Goal: Task Accomplishment & Management: Manage account settings

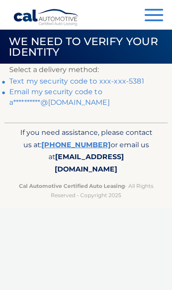
click at [133, 80] on link "Text my security code to xxx-xxx-5381" at bounding box center [76, 81] width 135 height 8
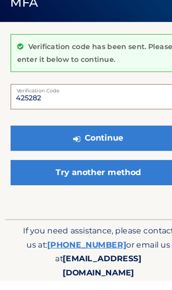
type input "425282"
click at [91, 154] on button "Continue" at bounding box center [86, 165] width 154 height 22
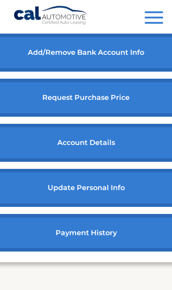
scroll to position [422, 0]
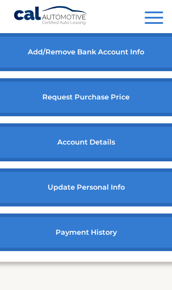
click at [126, 235] on link "payment history" at bounding box center [86, 232] width 196 height 38
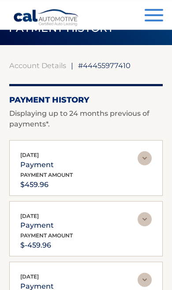
scroll to position [11, 0]
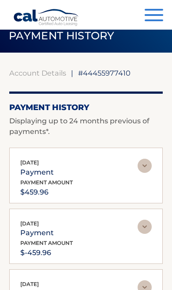
click at [159, 16] on span "button" at bounding box center [154, 15] width 19 height 2
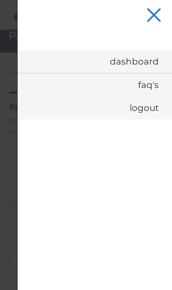
click at [162, 15] on button "Menu" at bounding box center [154, 16] width 19 height 15
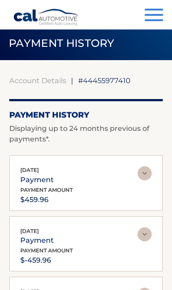
scroll to position [0, 0]
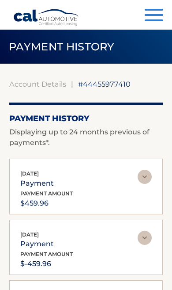
click at [159, 13] on button "Menu" at bounding box center [154, 16] width 19 height 15
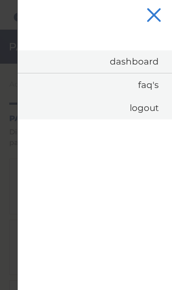
click at [153, 60] on link "Dashboard" at bounding box center [95, 61] width 155 height 23
click at [145, 61] on link "Dashboard" at bounding box center [95, 61] width 155 height 23
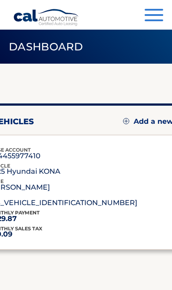
click at [159, 16] on span "button" at bounding box center [154, 15] width 19 height 2
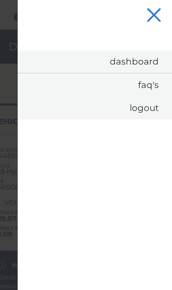
click at [156, 12] on span "button" at bounding box center [154, 15] width 15 height 15
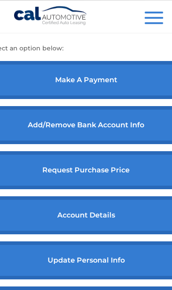
scroll to position [349, 0]
click at [127, 219] on link "account details" at bounding box center [86, 215] width 196 height 38
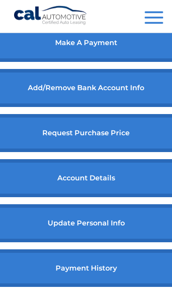
scroll to position [377, 0]
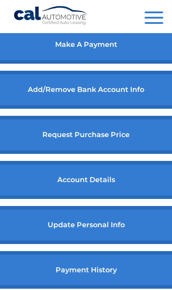
click at [133, 269] on link "payment history" at bounding box center [86, 270] width 196 height 38
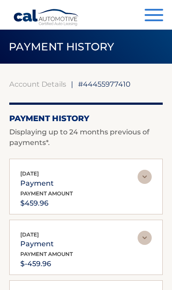
click at [159, 15] on span "button" at bounding box center [154, 15] width 19 height 2
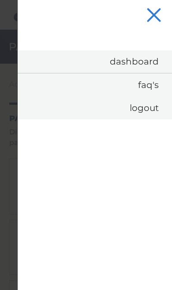
click at [160, 14] on button "Menu" at bounding box center [154, 16] width 19 height 15
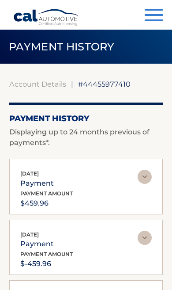
click at [162, 15] on span "button" at bounding box center [154, 15] width 19 height 2
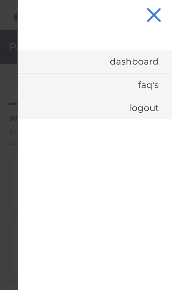
click at [145, 64] on link "Dashboard" at bounding box center [95, 61] width 155 height 23
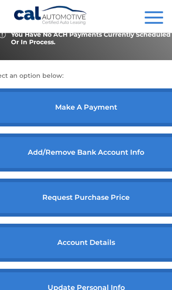
scroll to position [322, 0]
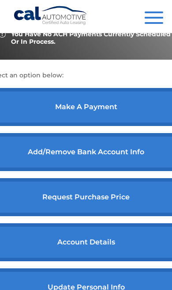
click at [117, 256] on link "account details" at bounding box center [86, 242] width 196 height 38
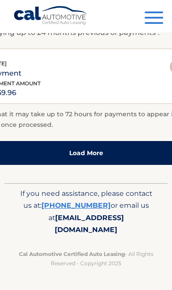
scroll to position [1054, 0]
click at [90, 209] on link "[PHONE_NUMBER]" at bounding box center [76, 205] width 69 height 8
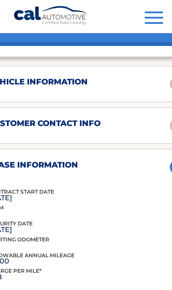
scroll to position [619, 0]
click at [75, 258] on span "Allowable Annual Mileage" at bounding box center [31, 255] width 87 height 7
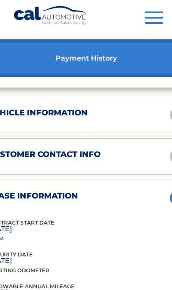
scroll to position [587, 0]
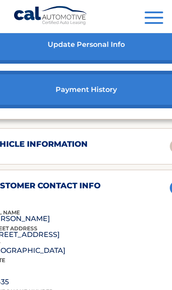
scroll to position [556, 0]
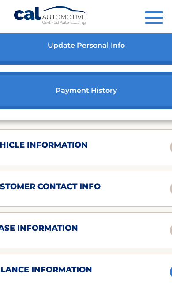
click at [154, 149] on div "vehicle information vehicle Year 2025 vehicle make Hyundai vehicle model KONA v…" at bounding box center [86, 147] width 218 height 36
click at [155, 151] on div "vehicle information vehicle Year 2025 vehicle make Hyundai vehicle model KONA v…" at bounding box center [86, 147] width 218 height 36
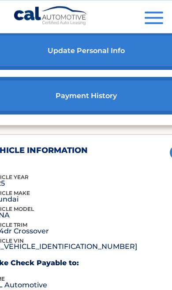
scroll to position [551, 0]
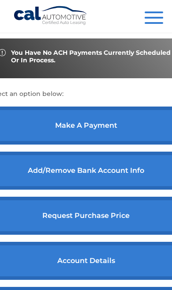
scroll to position [285, 0]
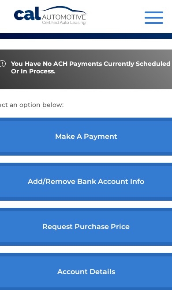
click at [144, 153] on link "make a payment" at bounding box center [86, 136] width 196 height 38
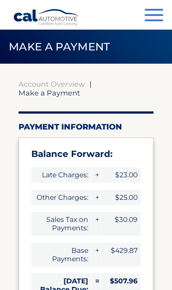
select select "YzkxMGMwYTYtNmFlYS00YjVjLWEyMjEtNzAxMDU1NzQ5NTRk"
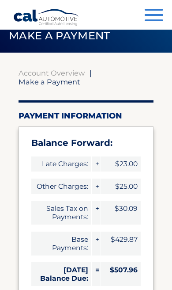
scroll to position [0, 4]
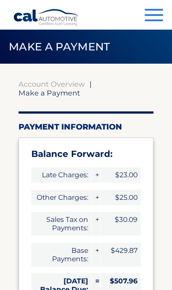
click at [157, 6] on div "Menu Dashboard FAQ's Logout" at bounding box center [86, 15] width 146 height 30
click at [155, 15] on span "button" at bounding box center [154, 15] width 19 height 2
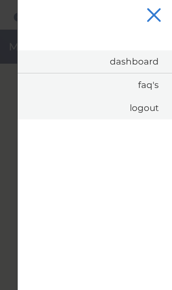
click at [158, 106] on link "Logout" at bounding box center [95, 107] width 155 height 23
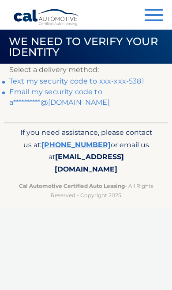
click at [139, 83] on link "Text my security code to xxx-xxx-5381" at bounding box center [76, 81] width 135 height 8
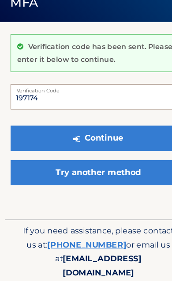
type input "197174"
click at [127, 154] on button "Continue" at bounding box center [86, 165] width 154 height 22
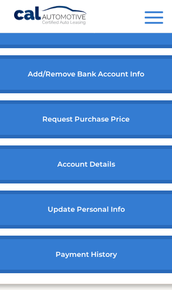
scroll to position [400, 0]
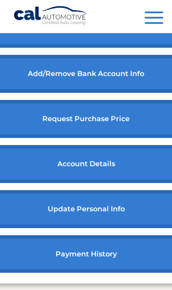
click at [136, 174] on link "account details" at bounding box center [86, 164] width 196 height 38
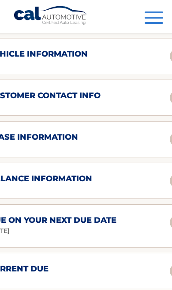
scroll to position [647, 0]
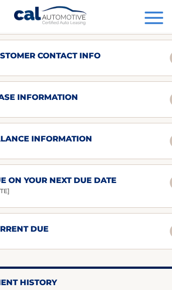
scroll to position [687, 0]
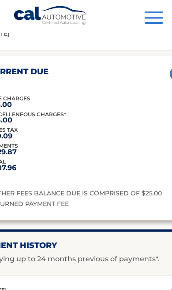
scroll to position [852, 0]
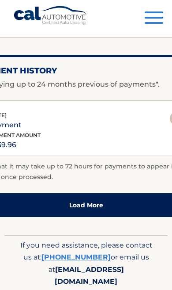
scroll to position [905, 0]
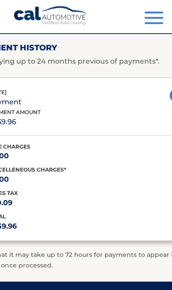
scroll to position [921, 0]
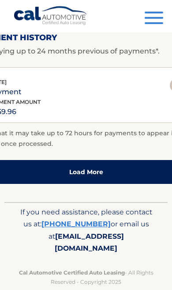
scroll to position [936, 0]
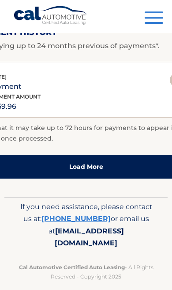
click at [147, 178] on link "Load More" at bounding box center [86, 167] width 218 height 24
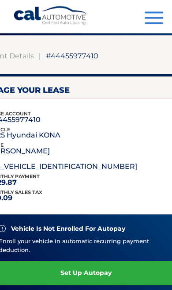
scroll to position [0, 0]
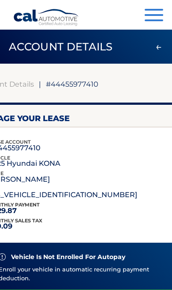
click at [162, 21] on span "button" at bounding box center [154, 20] width 19 height 2
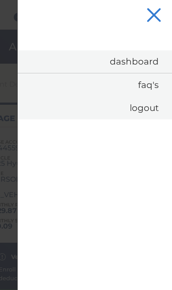
click at [154, 108] on link "Logout" at bounding box center [95, 107] width 155 height 23
